Goal: Task Accomplishment & Management: Complete application form

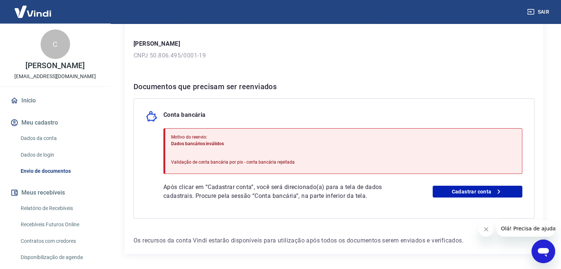
scroll to position [123, 0]
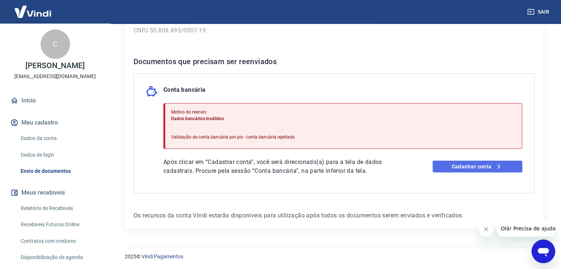
click at [451, 166] on link "Cadastrar conta" at bounding box center [478, 167] width 90 height 12
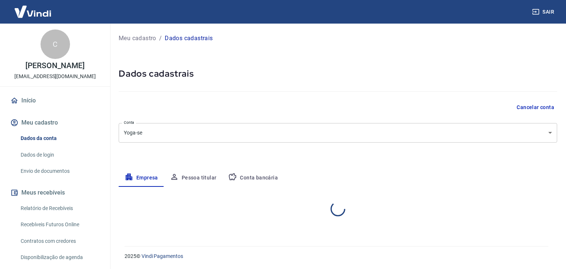
select select "SC"
select select "business"
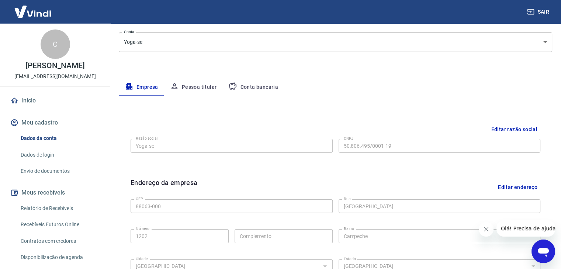
scroll to position [92, 0]
